Goal: Find specific page/section: Find specific page/section

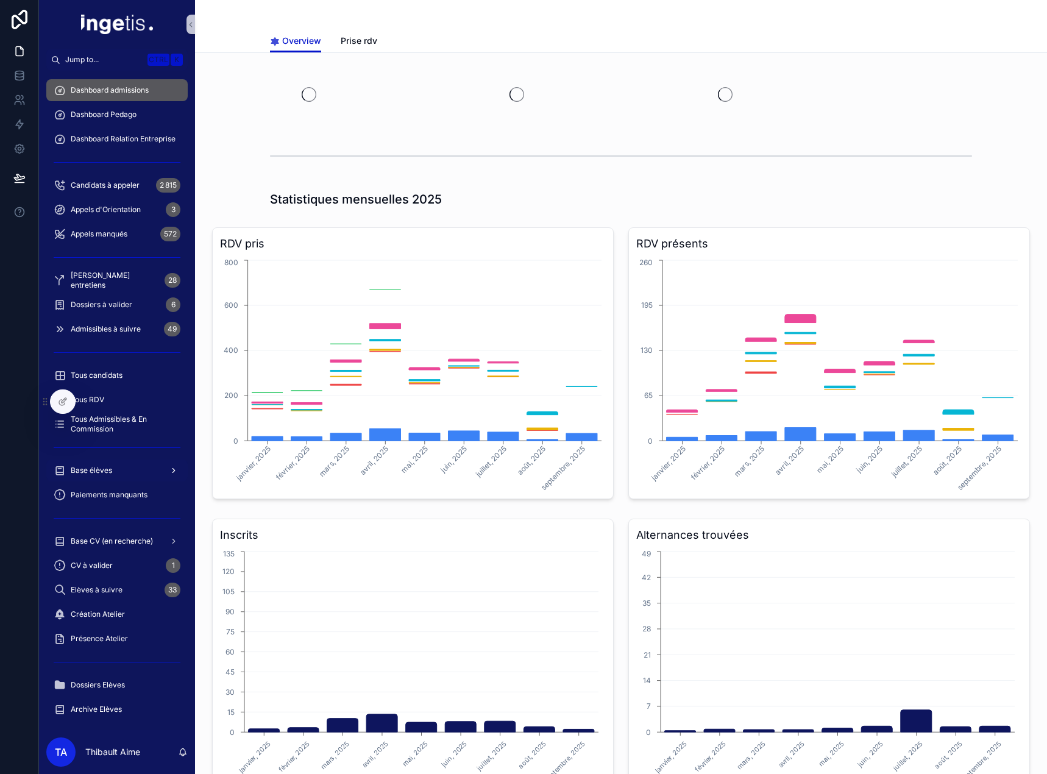
click at [119, 473] on div "Base élèves" at bounding box center [117, 471] width 127 height 20
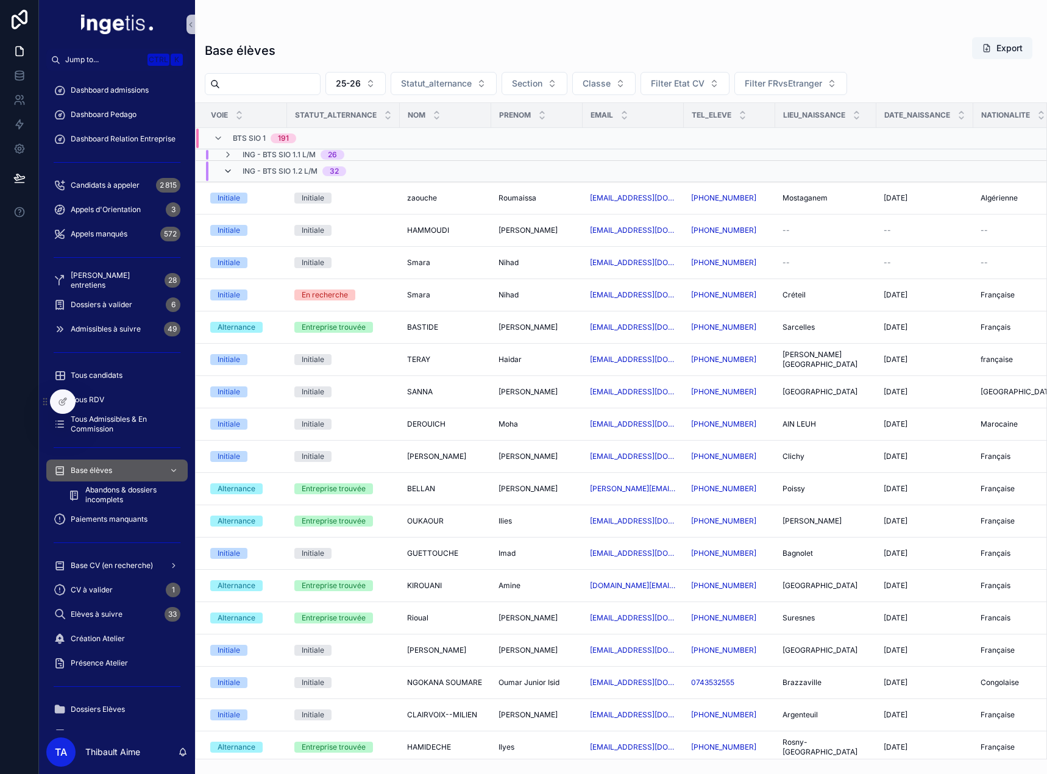
click at [230, 169] on icon "scrollable content" at bounding box center [228, 171] width 10 height 10
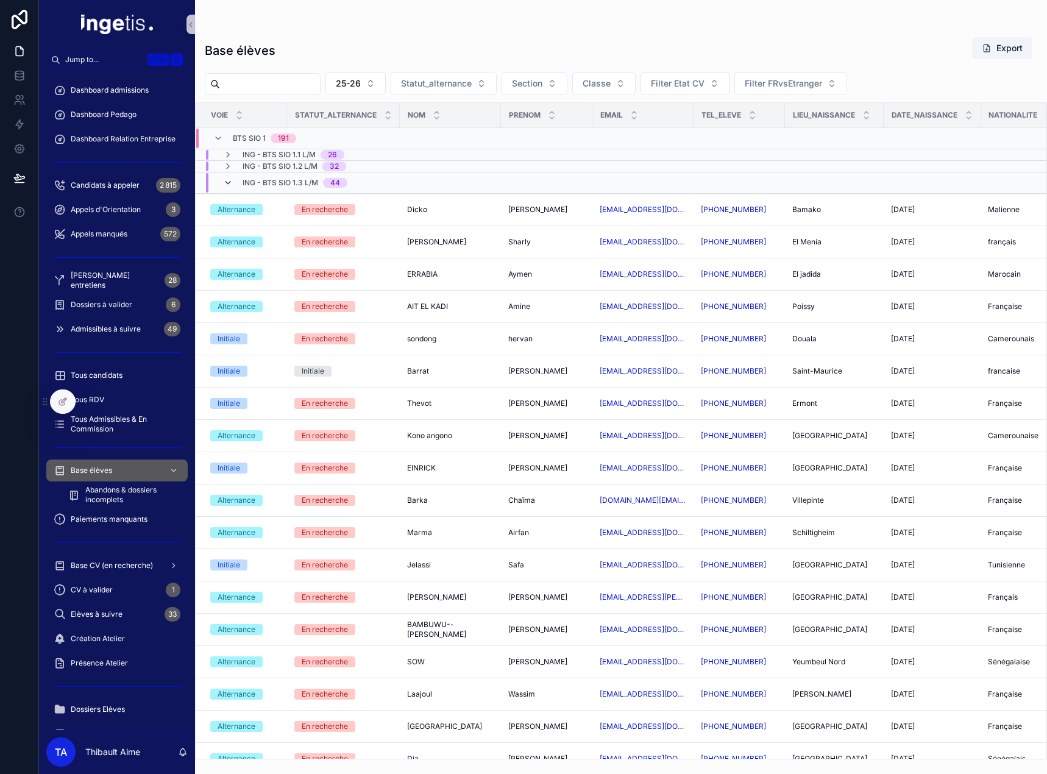
click at [230, 180] on icon "scrollable content" at bounding box center [228, 183] width 10 height 10
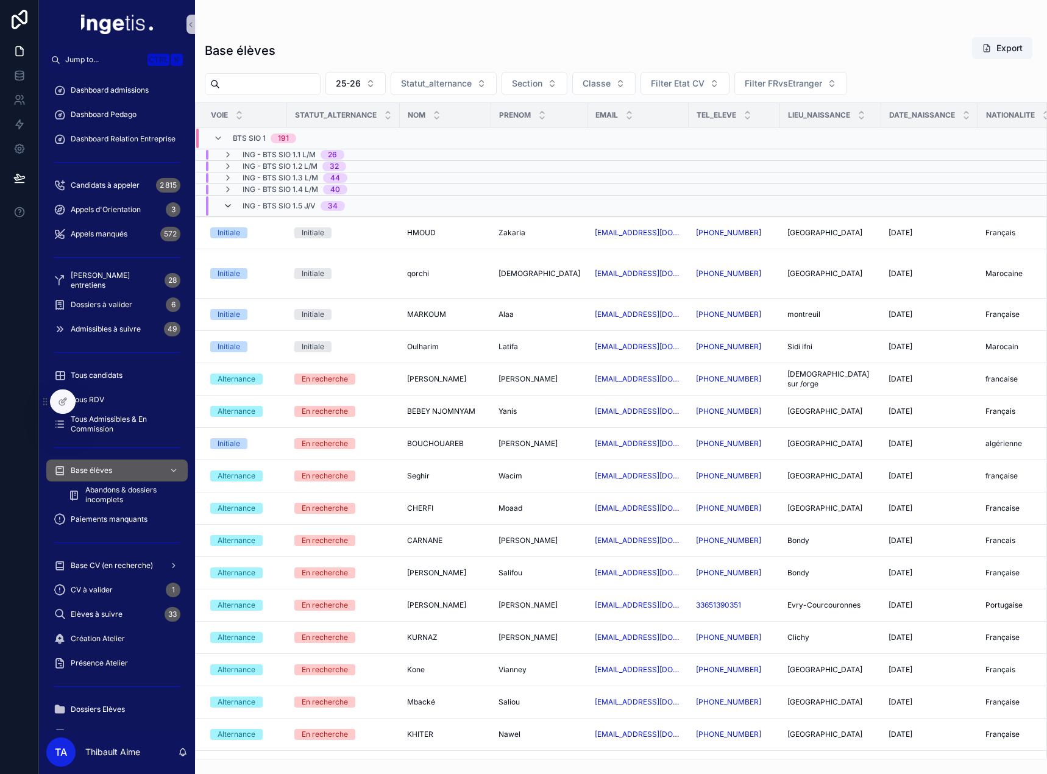
click at [230, 208] on icon "scrollable content" at bounding box center [228, 206] width 10 height 10
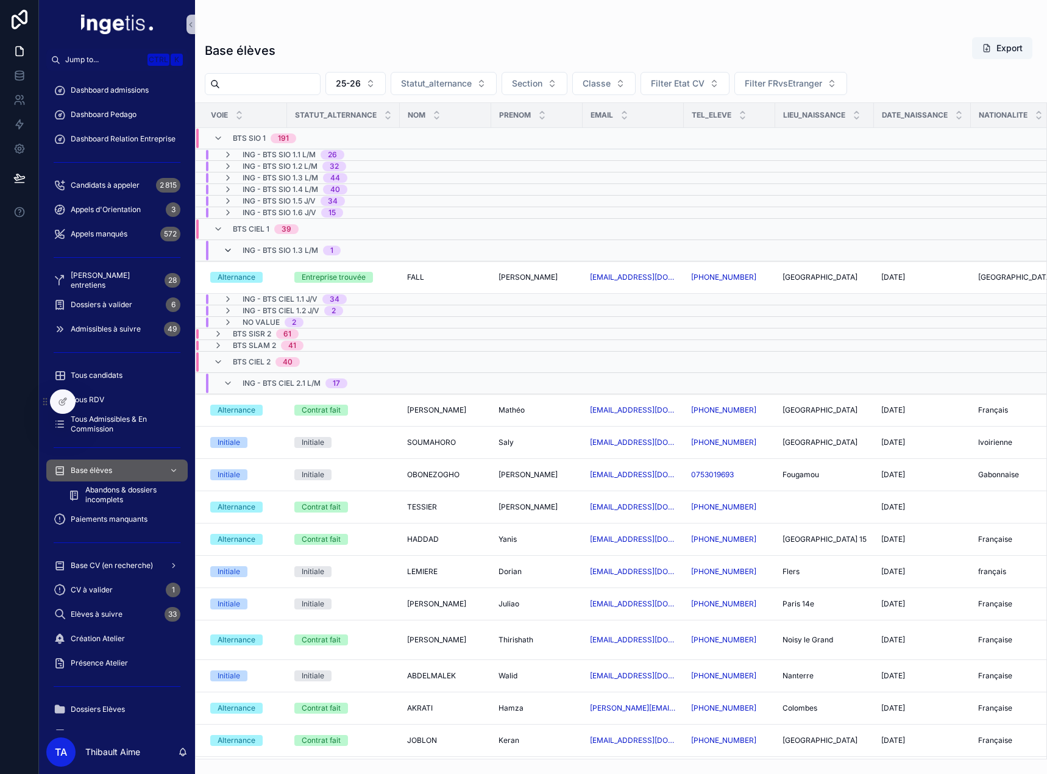
click at [227, 252] on icon "scrollable content" at bounding box center [228, 251] width 10 height 10
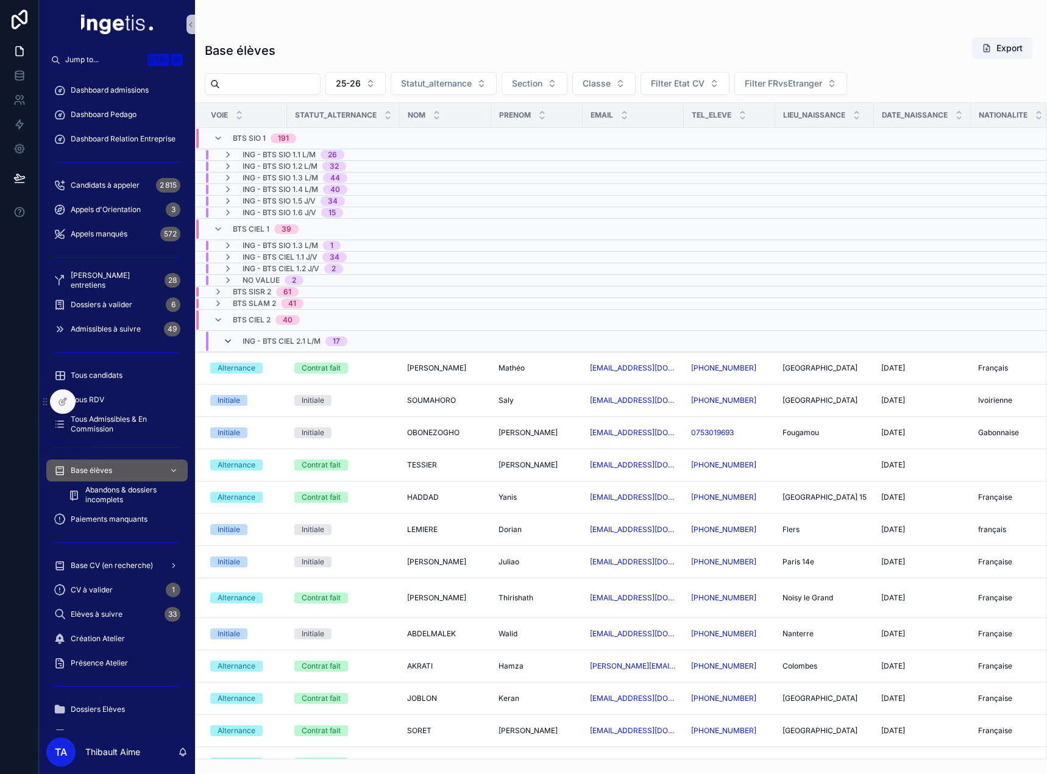
click at [224, 341] on icon "scrollable content" at bounding box center [228, 342] width 10 height 10
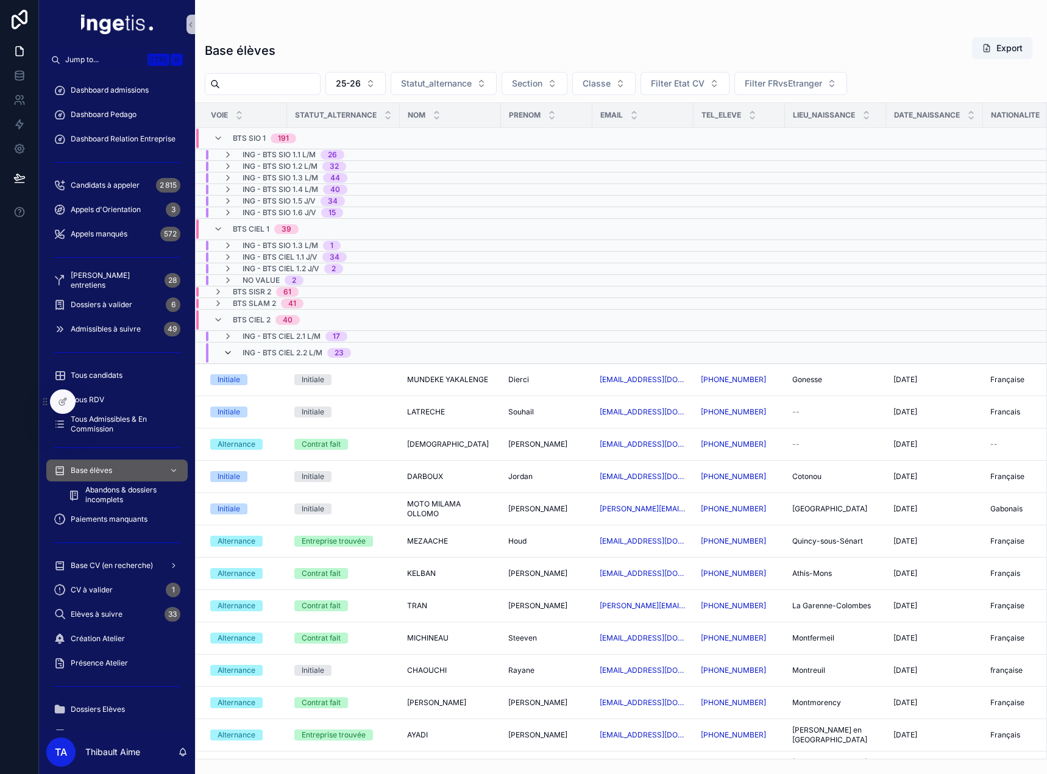
click at [224, 351] on icon "scrollable content" at bounding box center [228, 353] width 10 height 10
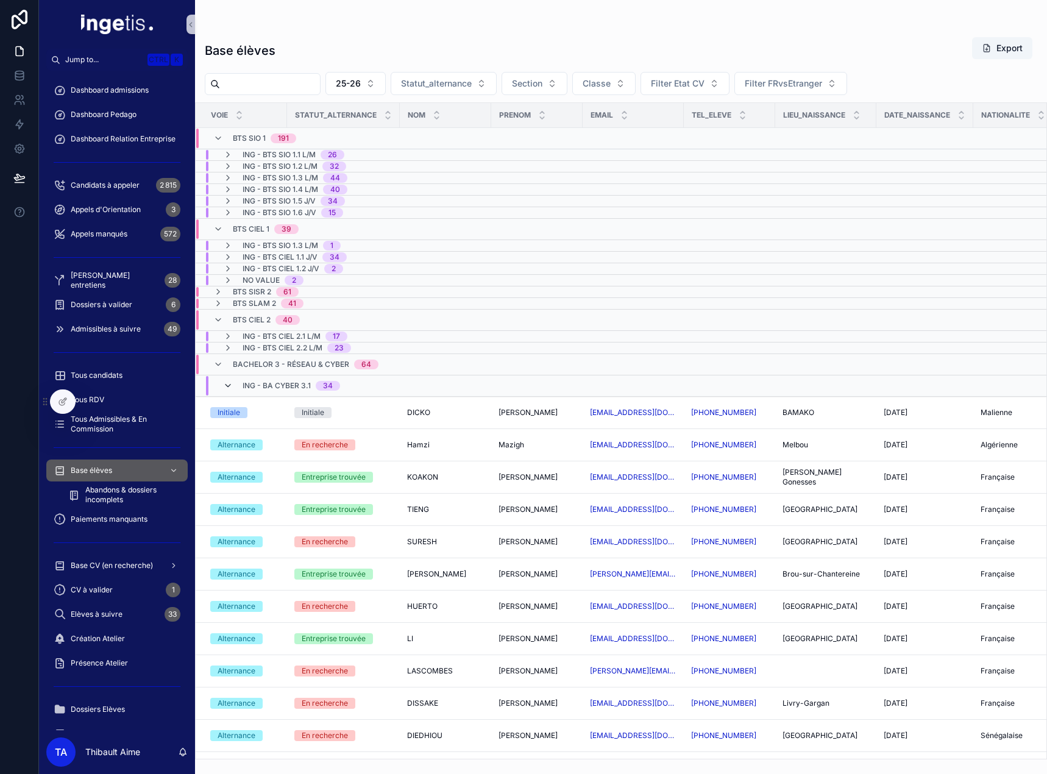
click at [230, 387] on icon "scrollable content" at bounding box center [228, 386] width 10 height 10
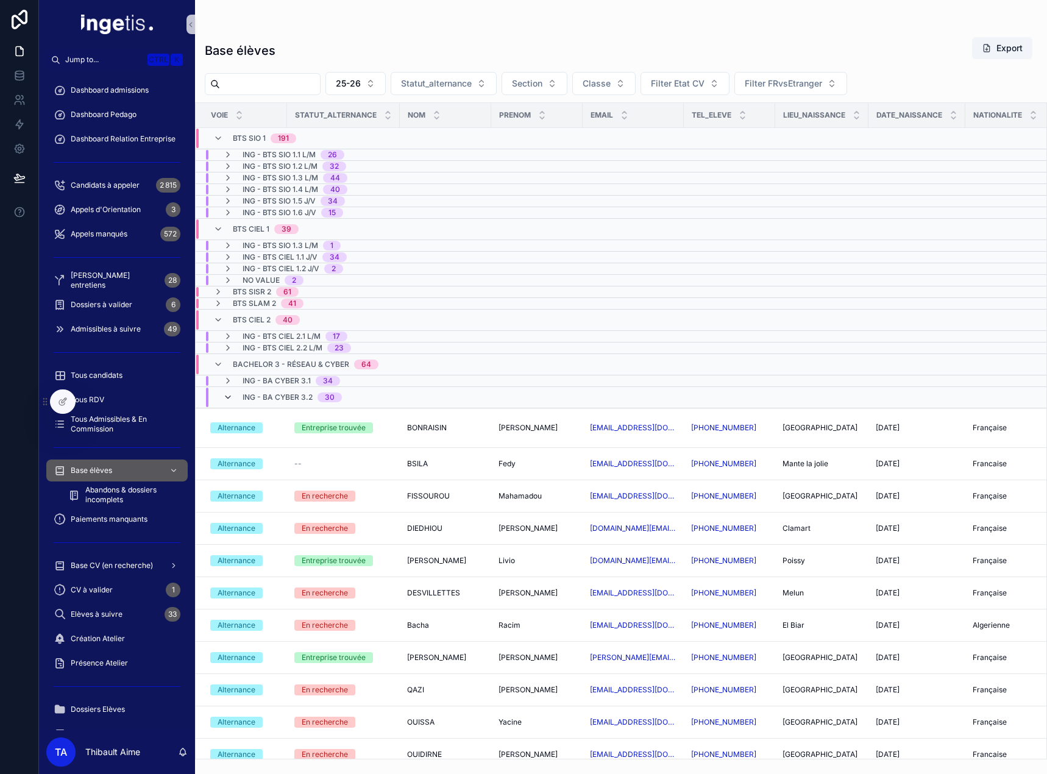
click at [231, 402] on span "scrollable content" at bounding box center [228, 398] width 10 height 10
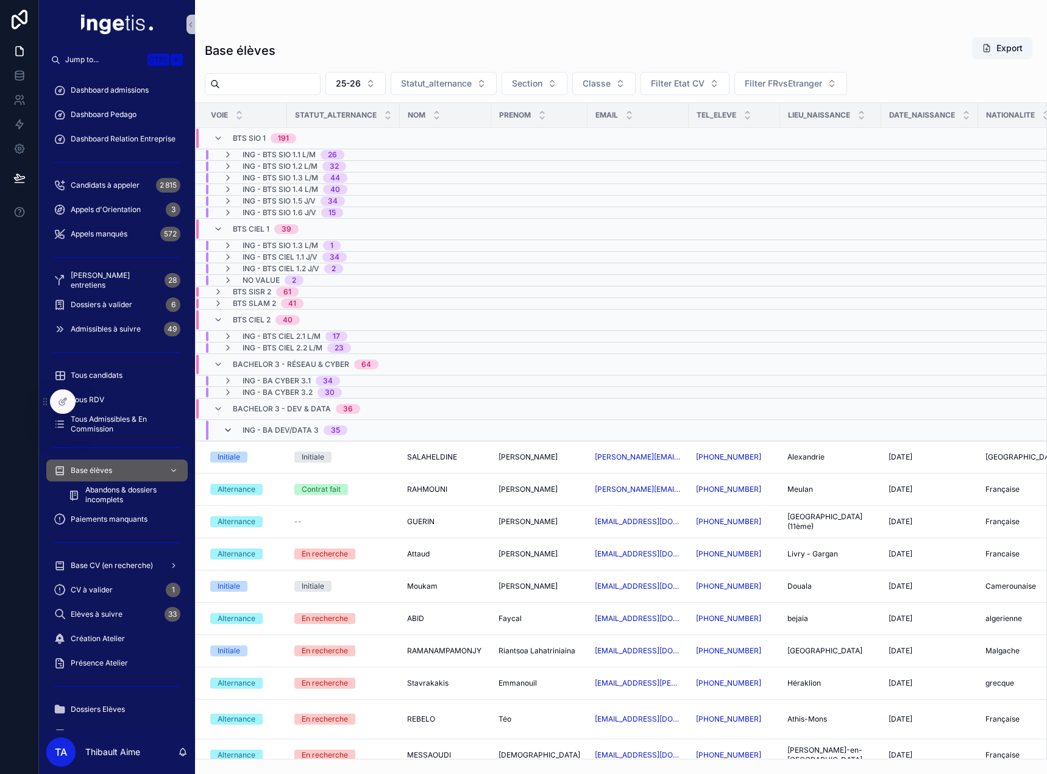
click at [226, 429] on icon "scrollable content" at bounding box center [228, 431] width 10 height 10
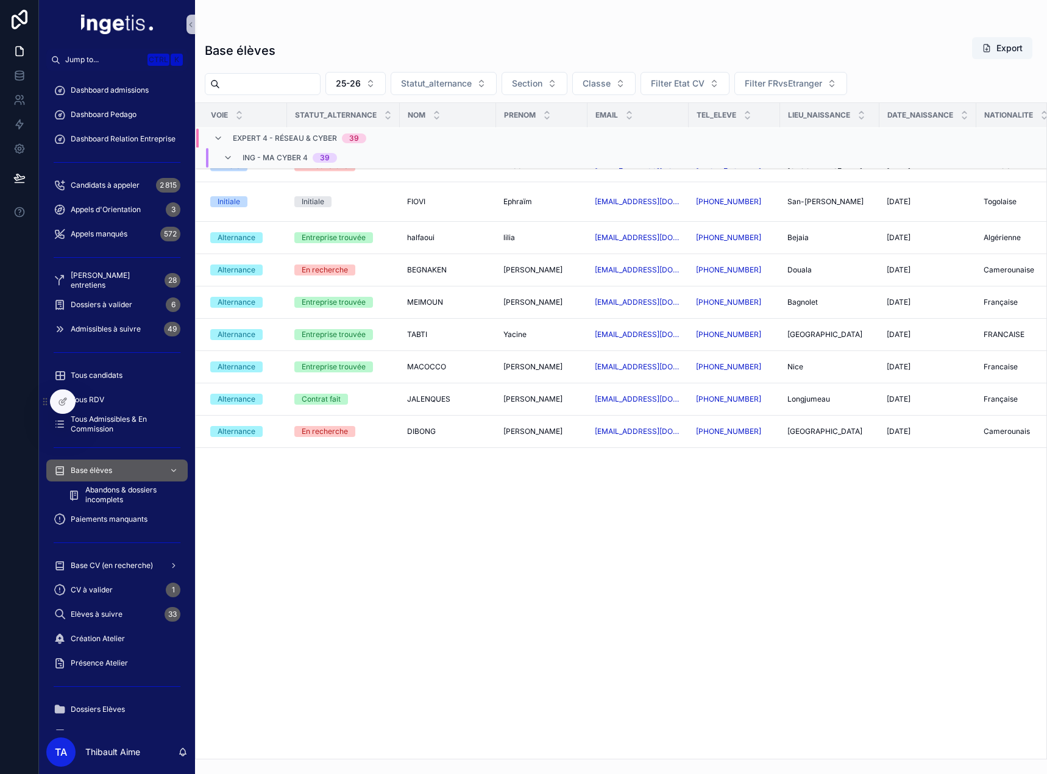
scroll to position [183, 0]
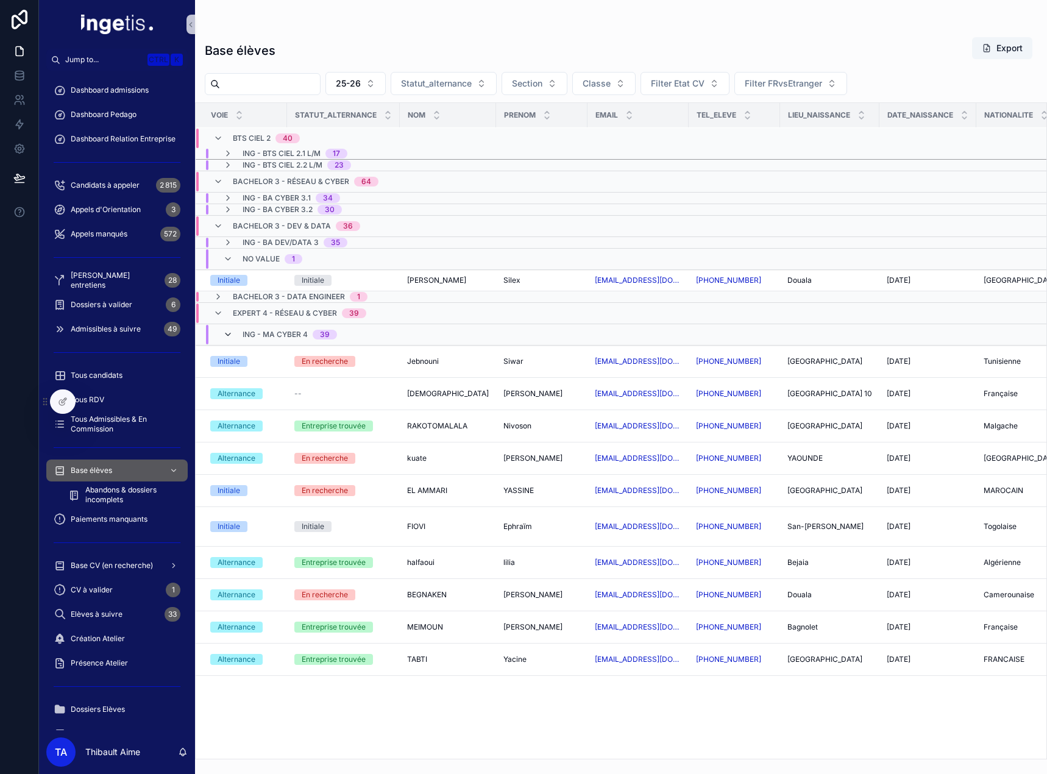
click at [227, 340] on icon "scrollable content" at bounding box center [228, 335] width 10 height 10
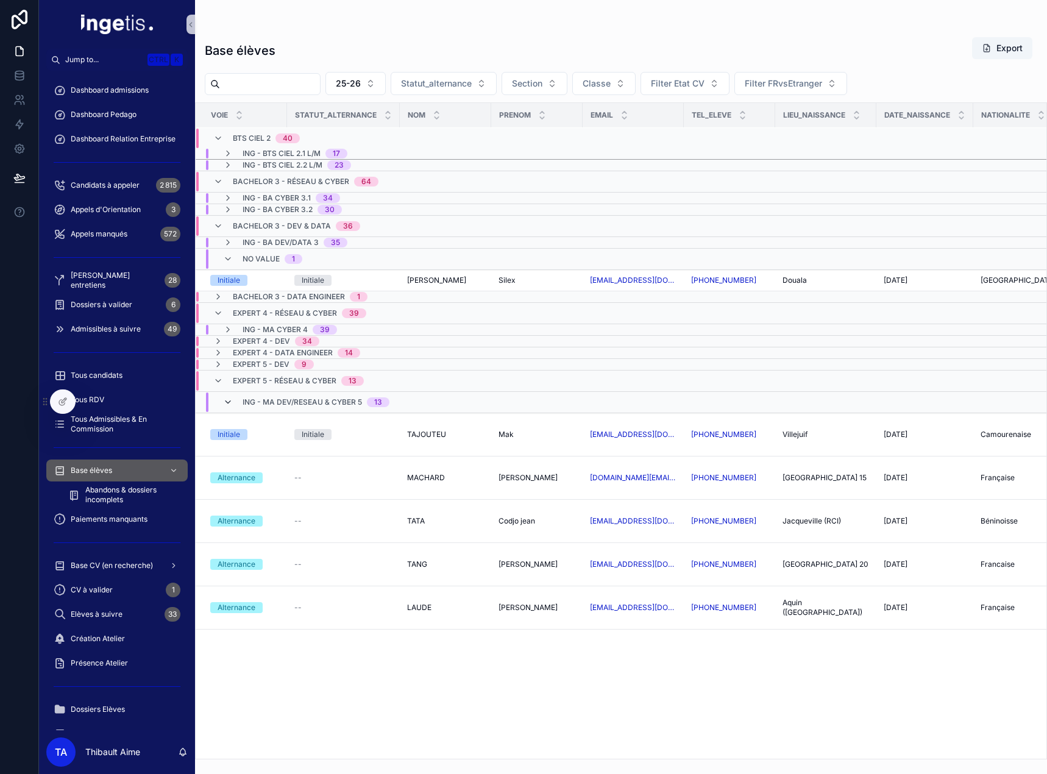
click at [231, 407] on icon "scrollable content" at bounding box center [228, 402] width 10 height 10
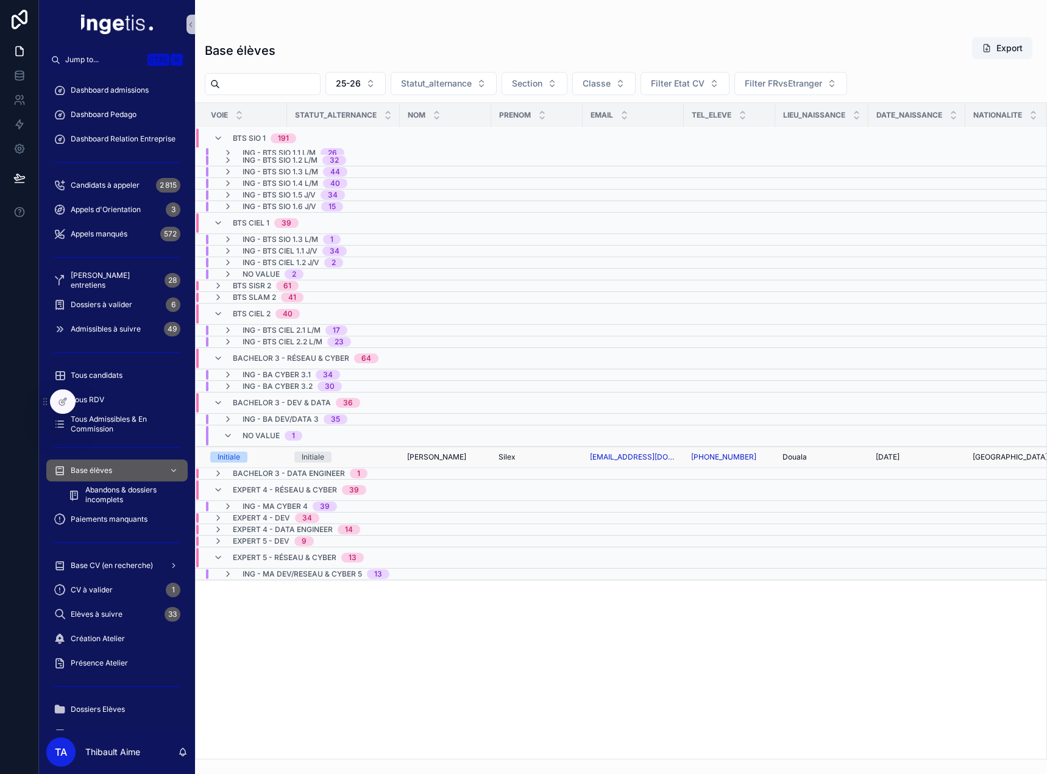
click at [385, 462] on div "Initiale" at bounding box center [343, 457] width 98 height 11
